Goal: Transaction & Acquisition: Purchase product/service

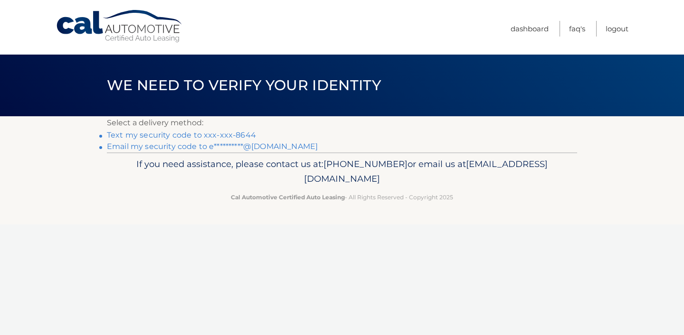
click at [219, 135] on link "Text my security code to xxx-xxx-8644" at bounding box center [181, 135] width 149 height 9
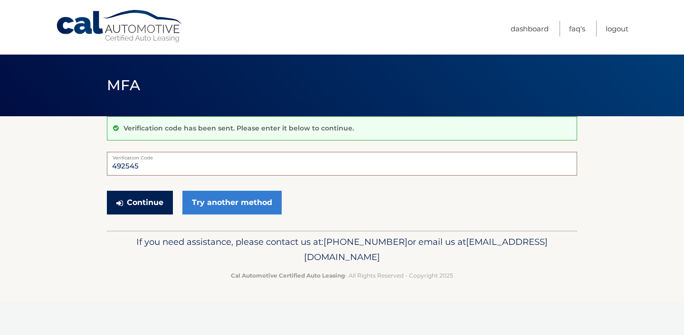
type input "492545"
click at [168, 205] on button "Continue" at bounding box center [140, 203] width 66 height 24
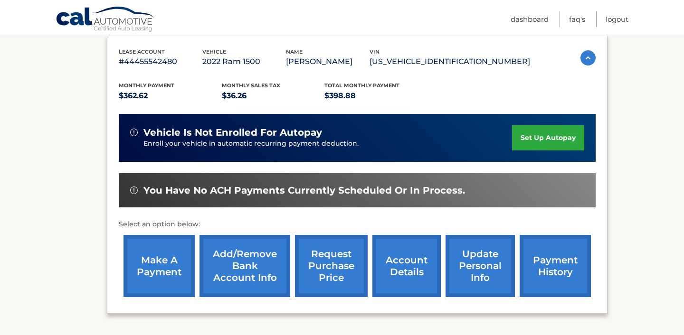
scroll to position [165, 0]
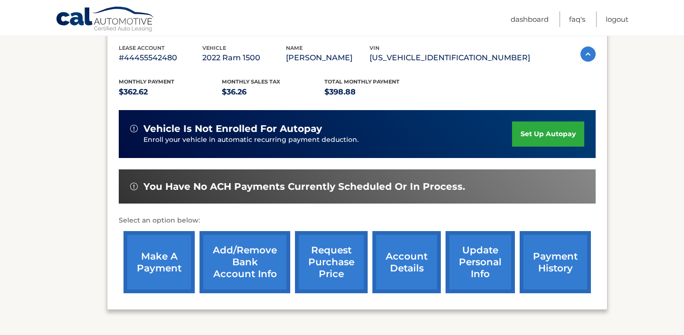
click at [166, 265] on link "make a payment" at bounding box center [159, 262] width 71 height 62
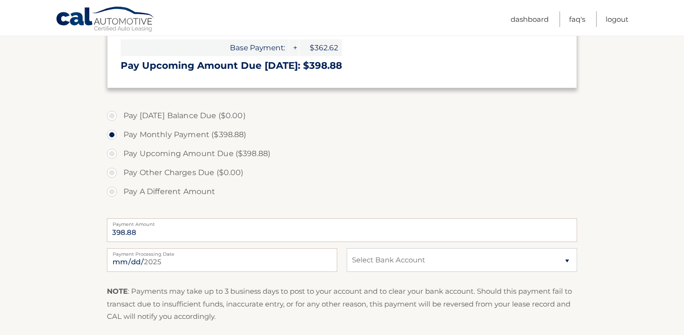
scroll to position [223, 0]
select select "Y2YxODk0NTUtYmFkZi00ZWE3LTliNGYtNjFmNjUxYjJlYjlj"
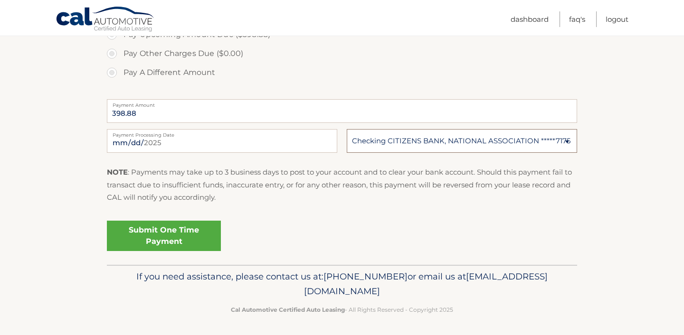
scroll to position [341, 0]
click at [175, 241] on link "Submit One Time Payment" at bounding box center [164, 236] width 114 height 30
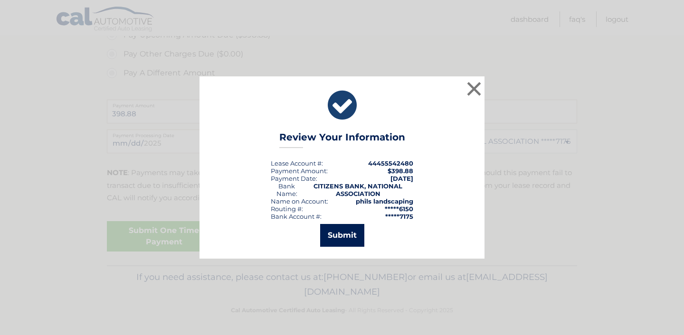
click at [328, 238] on button "Submit" at bounding box center [342, 235] width 44 height 23
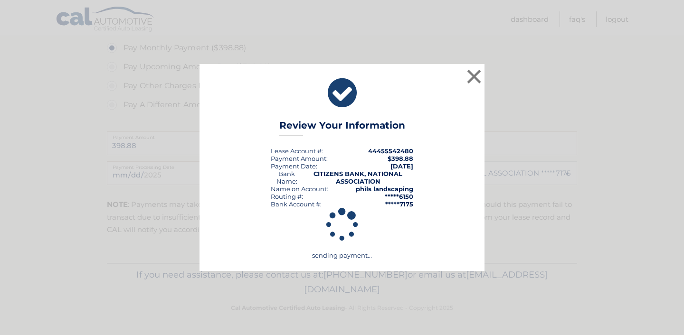
scroll to position [307, 0]
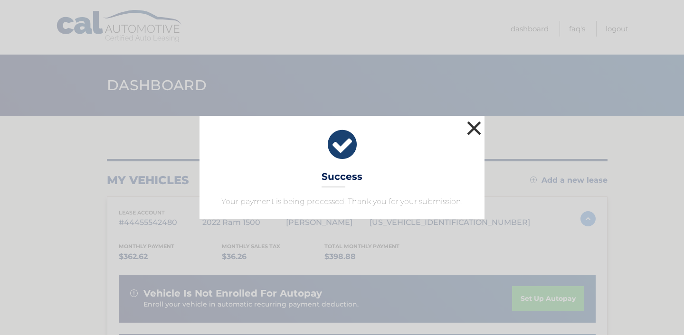
click at [472, 127] on button "×" at bounding box center [474, 128] width 19 height 19
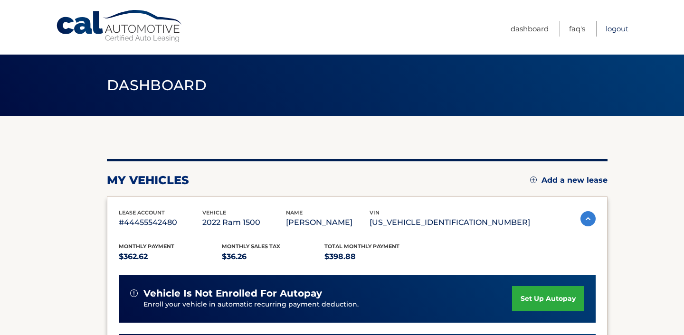
click at [614, 29] on link "Logout" at bounding box center [617, 29] width 23 height 16
